Goal: Task Accomplishment & Management: Use online tool/utility

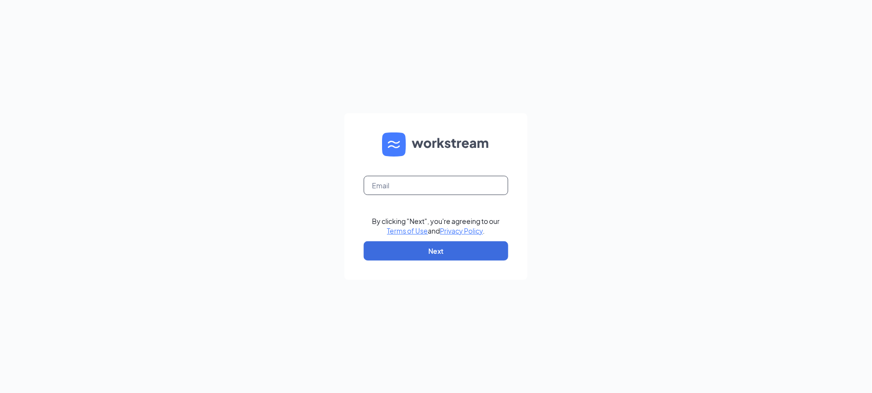
click at [384, 190] on input "text" at bounding box center [436, 185] width 145 height 19
type input "[EMAIL_ADDRESS][DOMAIN_NAME]"
click at [414, 252] on button "Next" at bounding box center [436, 250] width 145 height 19
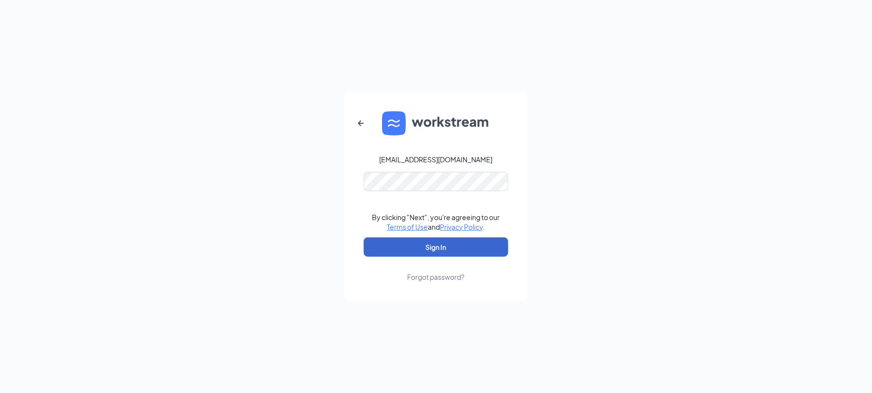
click at [414, 252] on button "Sign In" at bounding box center [436, 247] width 145 height 19
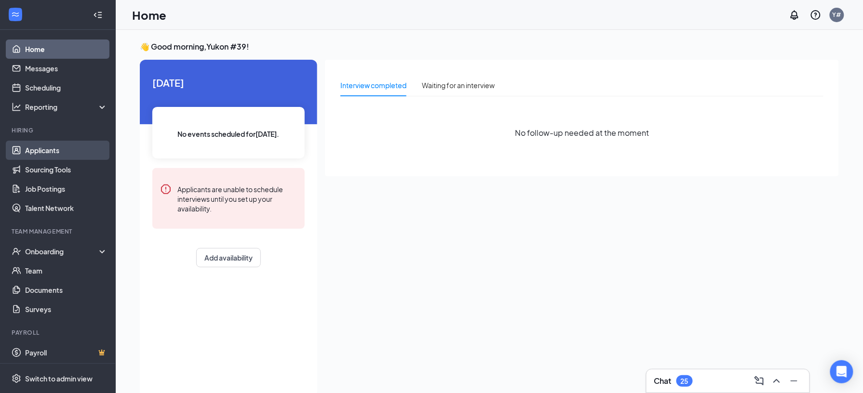
click at [45, 147] on link "Applicants" at bounding box center [66, 150] width 82 height 19
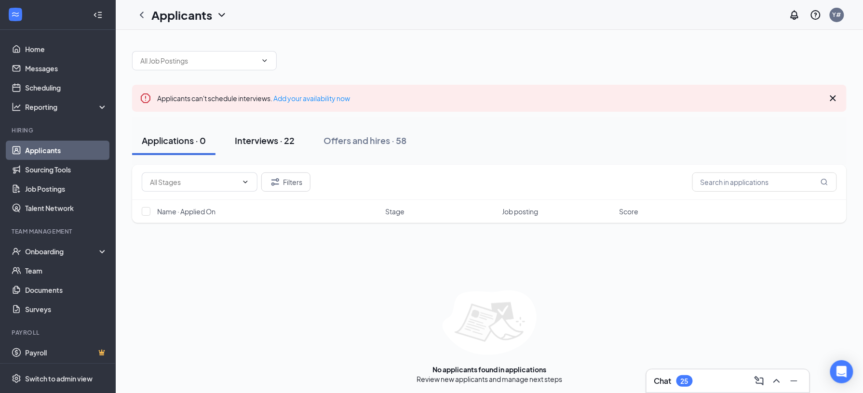
click at [282, 143] on div "Interviews · 22" at bounding box center [265, 140] width 60 height 12
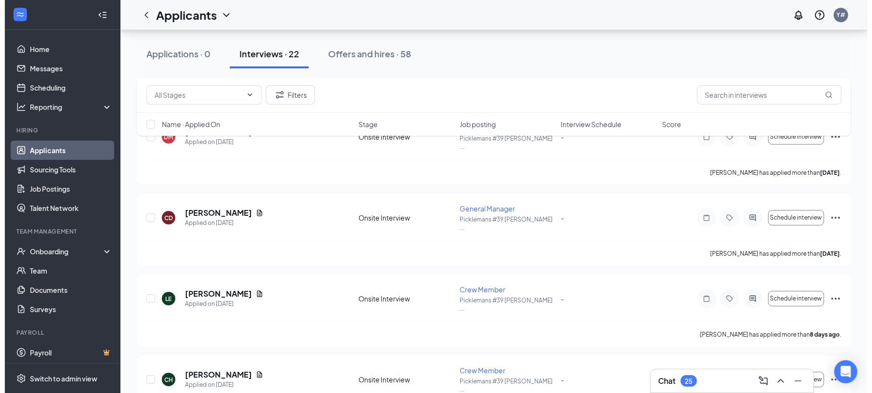
scroll to position [1033, 0]
